Goal: Information Seeking & Learning: Learn about a topic

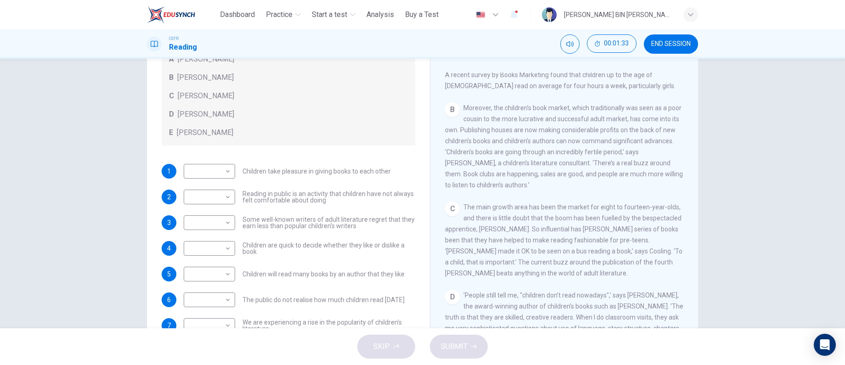
scroll to position [46, 0]
click at [216, 232] on body "This site uses cookies, as explained in our Privacy Policy . If you agree to th…" at bounding box center [422, 182] width 845 height 365
click at [225, 220] on div at bounding box center [422, 182] width 845 height 365
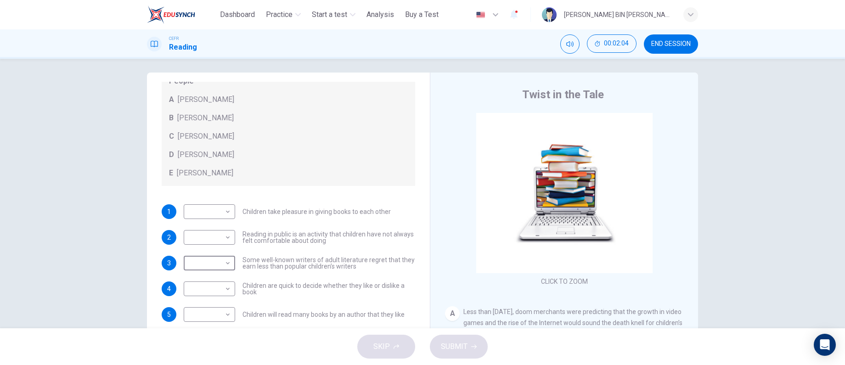
scroll to position [0, 0]
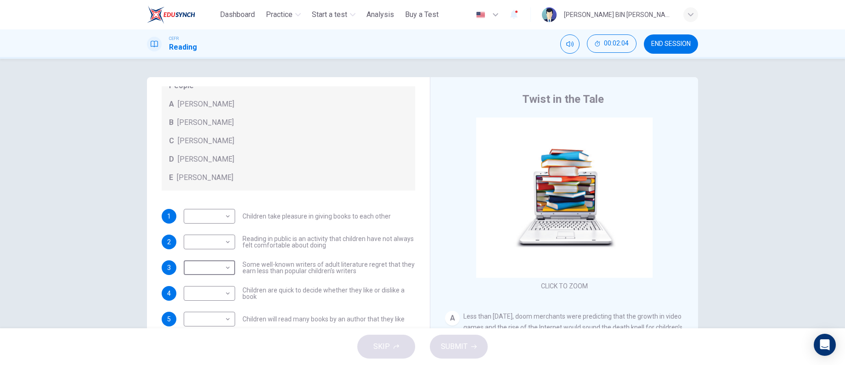
click at [669, 40] on span "END SESSION" at bounding box center [670, 43] width 39 height 7
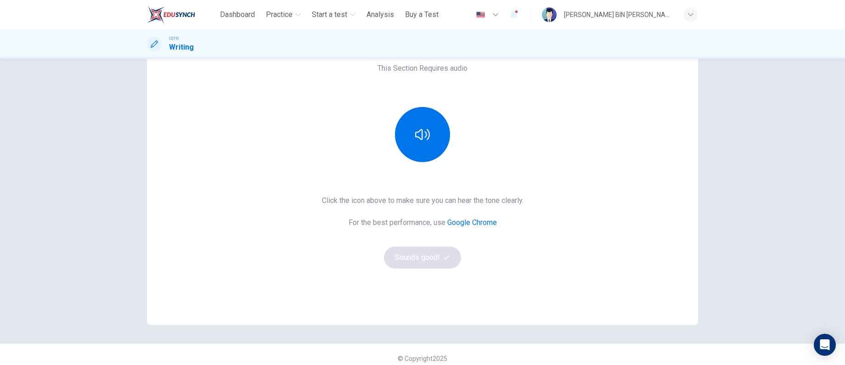
scroll to position [79, 0]
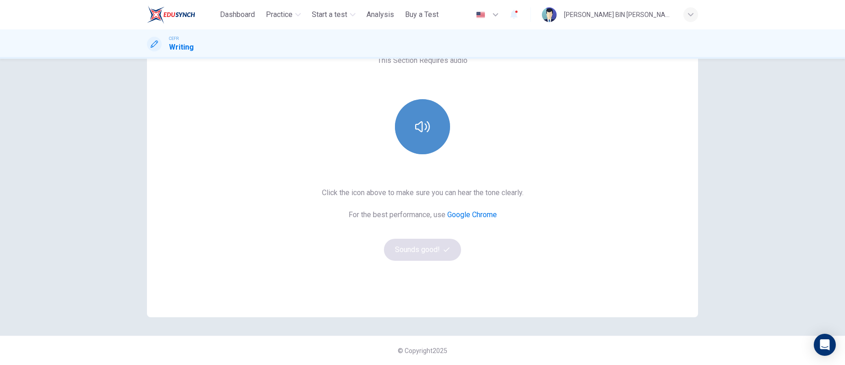
click at [421, 136] on button "button" at bounding box center [422, 126] width 55 height 55
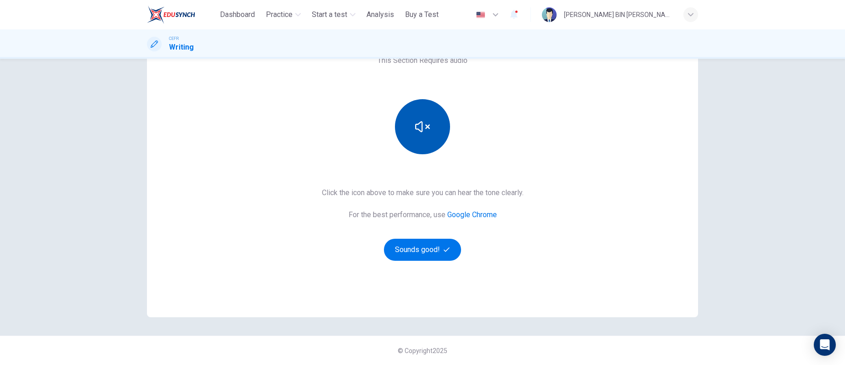
click at [409, 129] on button "button" at bounding box center [422, 126] width 55 height 55
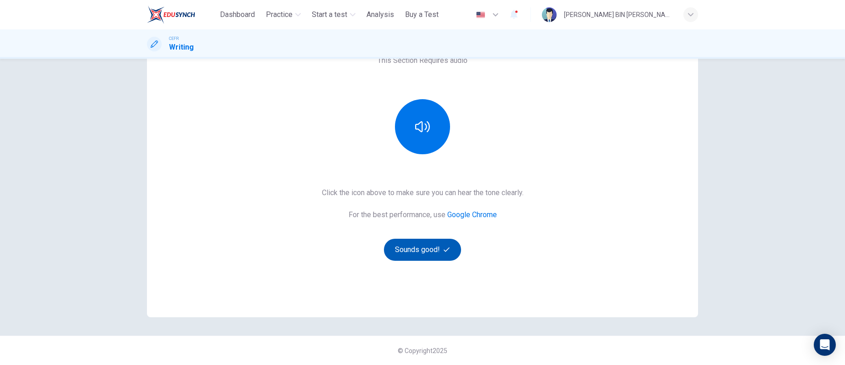
click at [433, 246] on button "Sounds good!" at bounding box center [422, 250] width 77 height 22
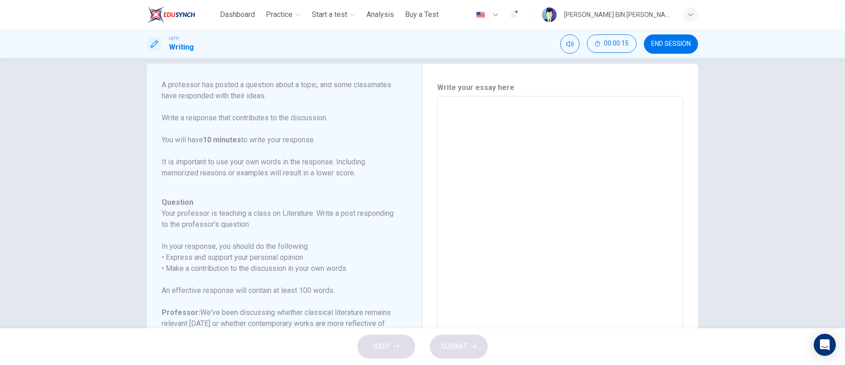
scroll to position [0, 0]
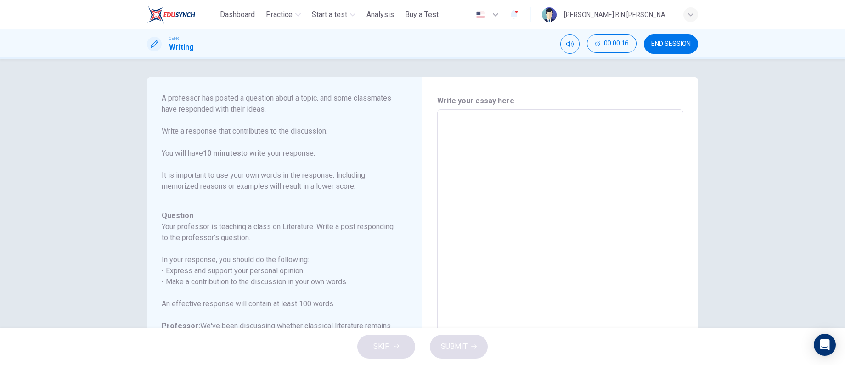
click at [670, 35] on button "END SESSION" at bounding box center [671, 43] width 54 height 19
